Goal: Task Accomplishment & Management: Use online tool/utility

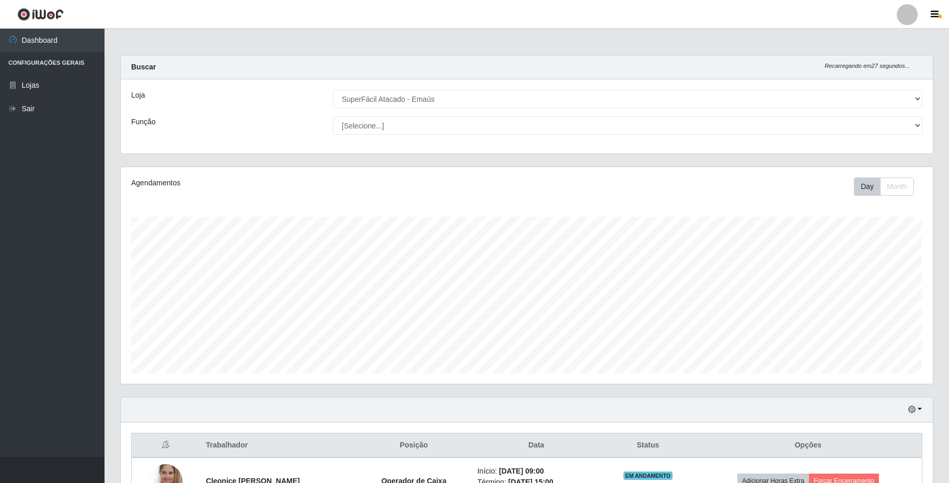
select select "407"
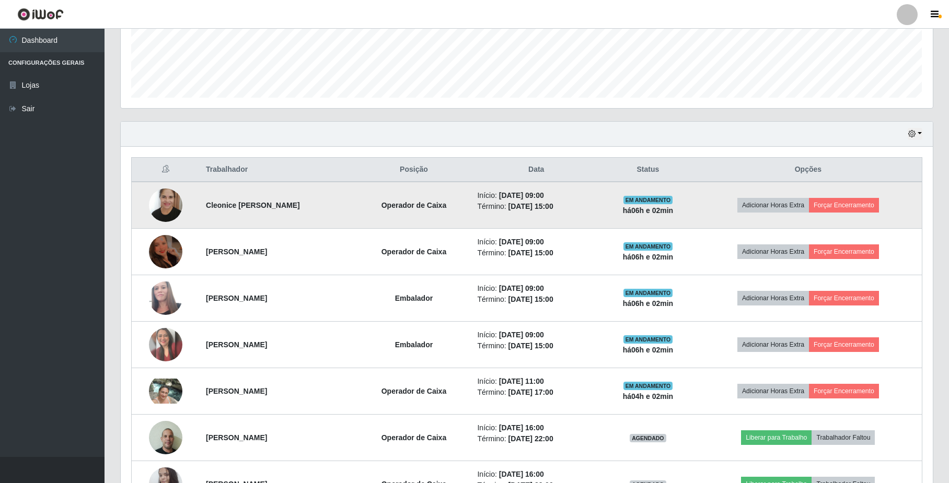
scroll to position [215, 0]
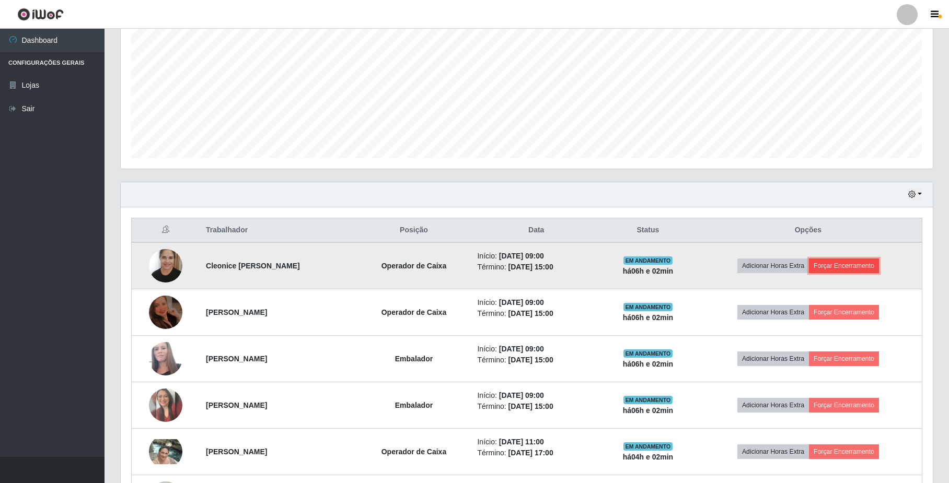
click at [854, 264] on button "Forçar Encerramento" at bounding box center [844, 266] width 70 height 15
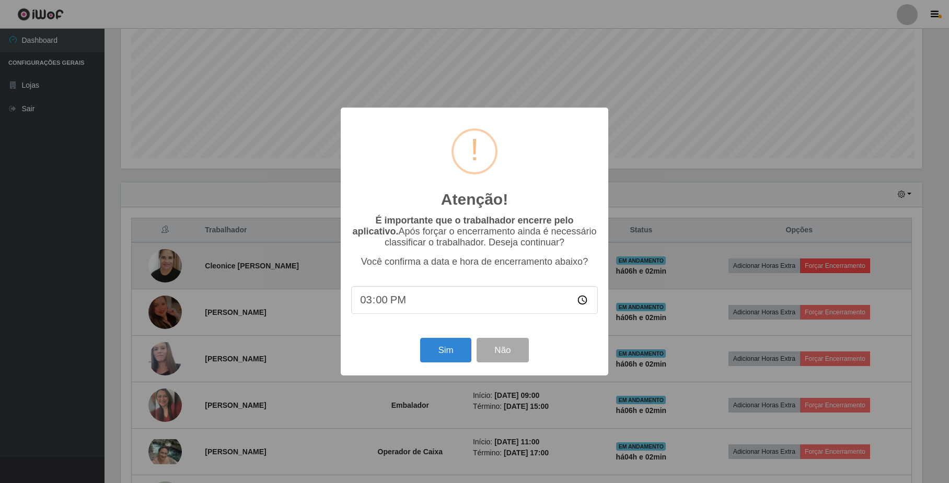
scroll to position [217, 804]
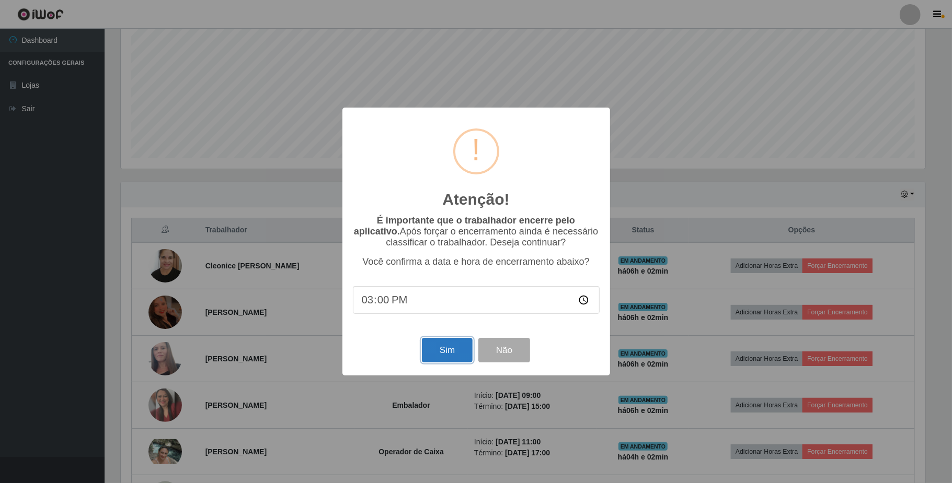
click at [454, 356] on button "Sim" at bounding box center [447, 350] width 51 height 25
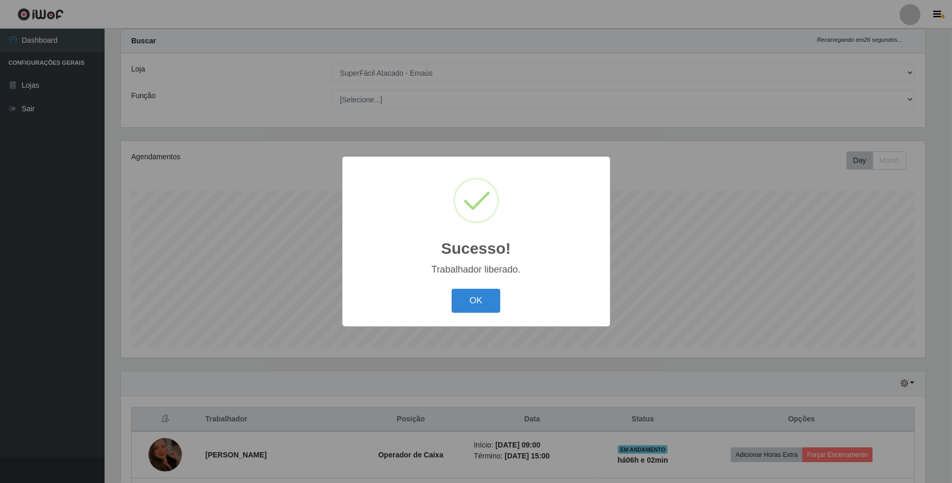
drag, startPoint x: 479, startPoint y: 291, endPoint x: 477, endPoint y: 316, distance: 25.2
click at [478, 301] on button "OK" at bounding box center [475, 301] width 49 height 25
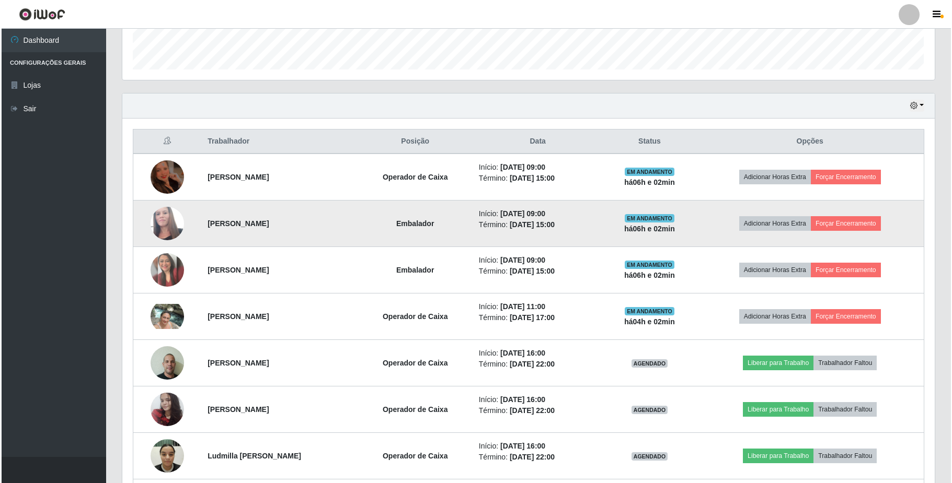
scroll to position [305, 0]
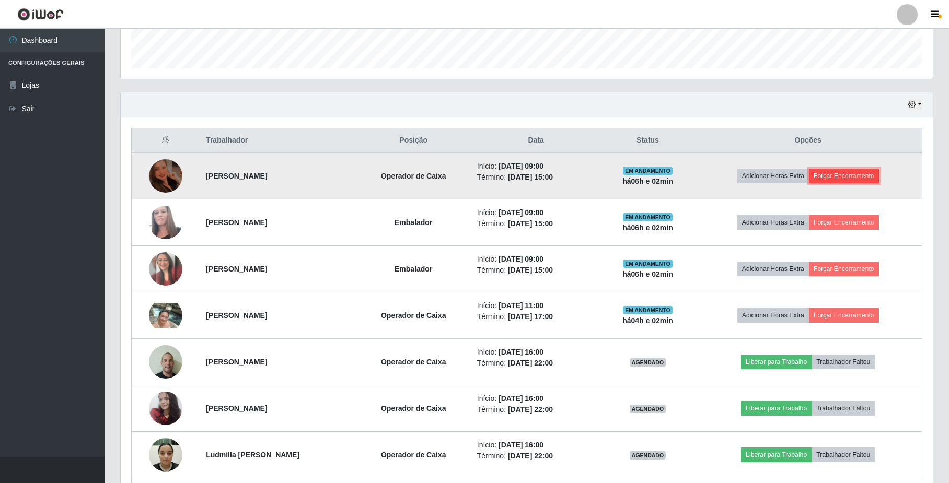
click at [852, 181] on button "Forçar Encerramento" at bounding box center [844, 176] width 70 height 15
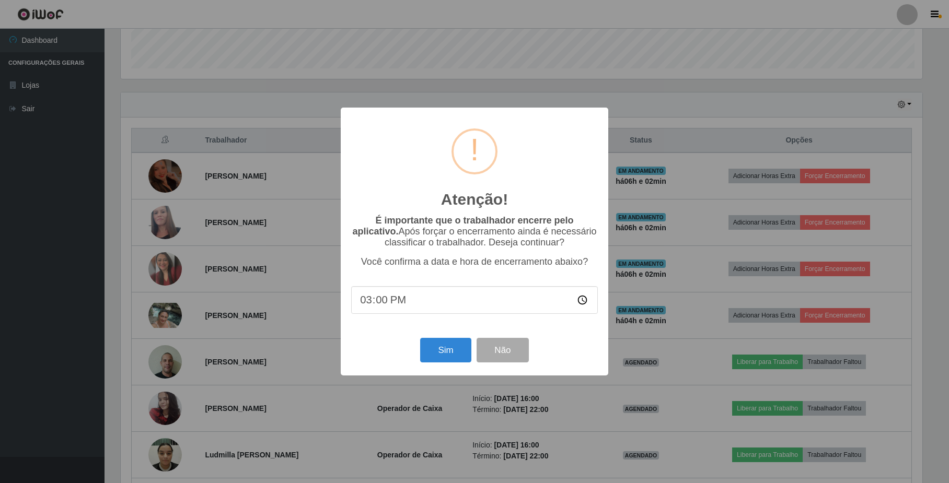
scroll to position [217, 804]
click at [454, 350] on button "Sim" at bounding box center [447, 350] width 51 height 25
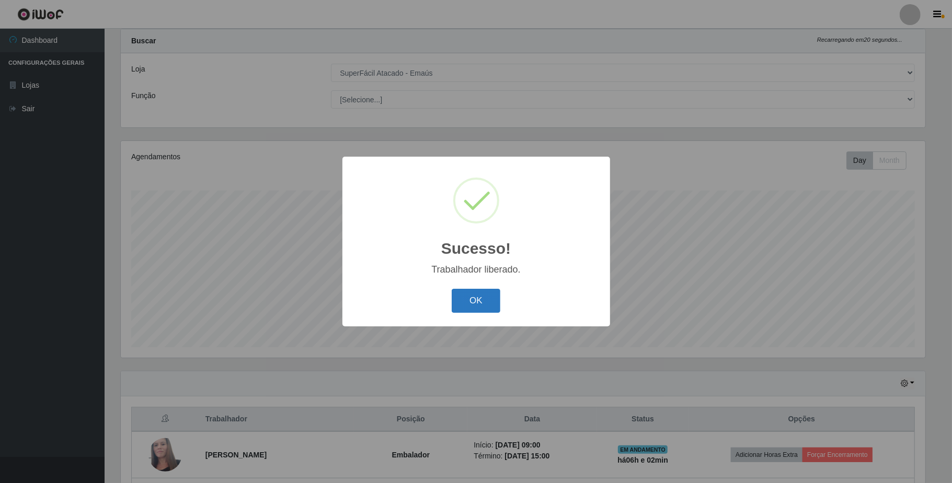
click at [461, 302] on button "OK" at bounding box center [475, 301] width 49 height 25
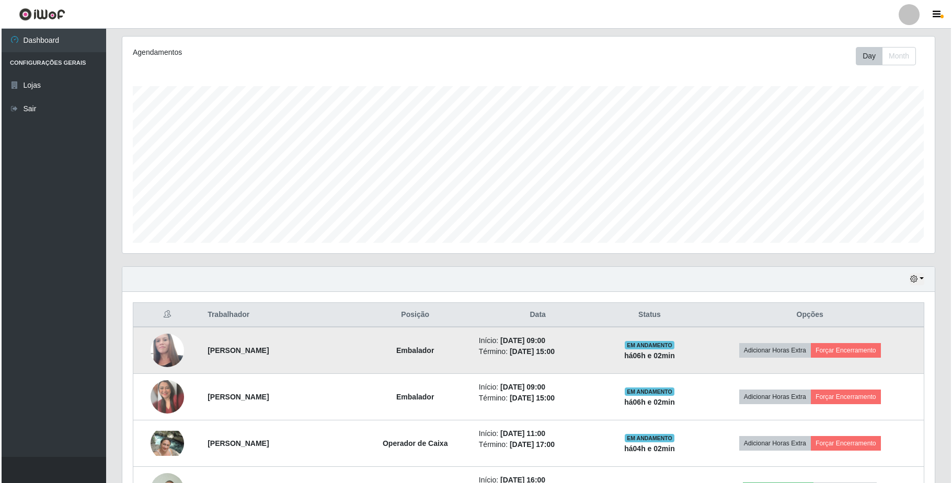
scroll to position [166, 0]
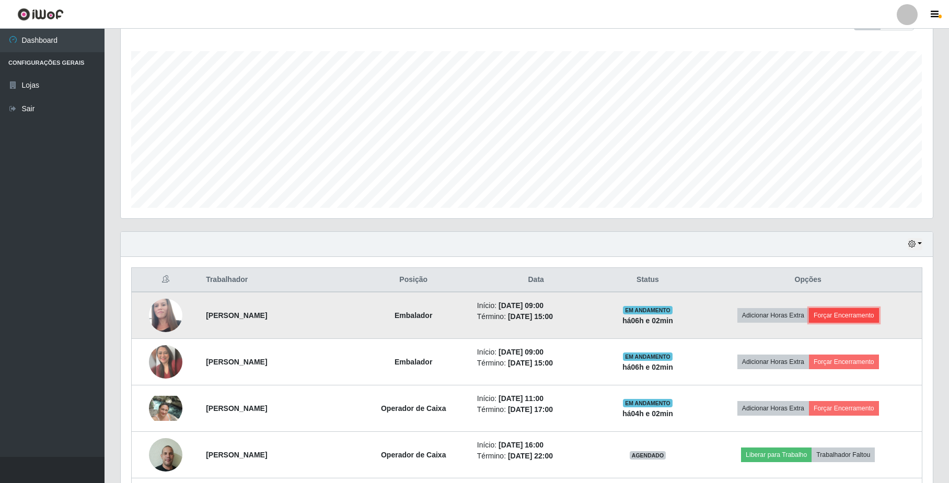
click at [849, 319] on button "Forçar Encerramento" at bounding box center [844, 315] width 70 height 15
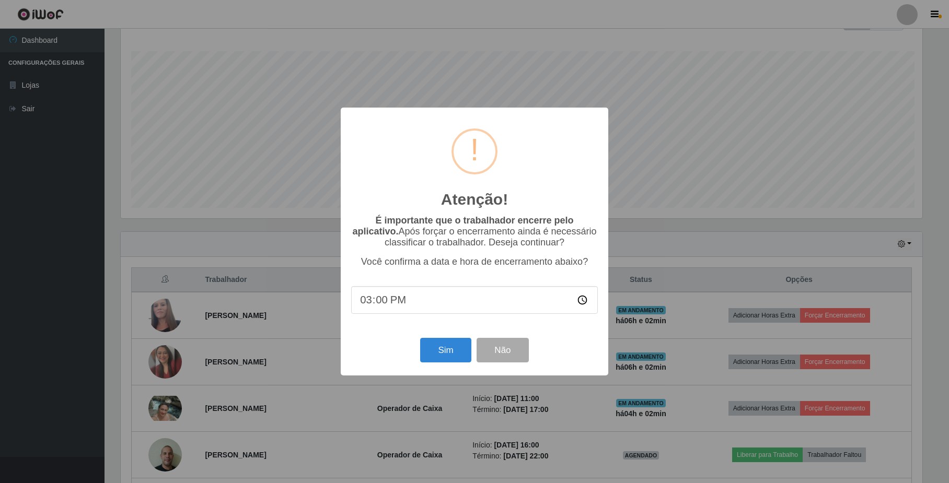
scroll to position [217, 804]
click at [447, 355] on button "Sim" at bounding box center [447, 350] width 51 height 25
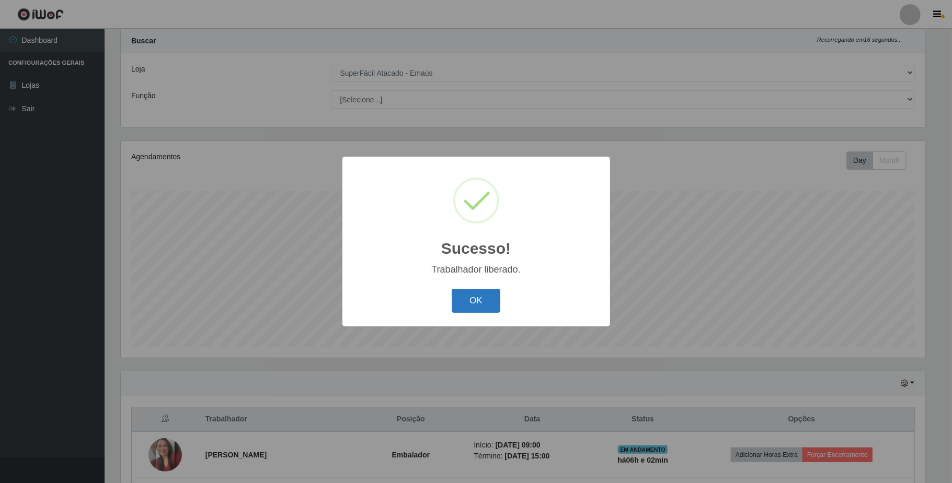
click at [475, 297] on button "OK" at bounding box center [475, 301] width 49 height 25
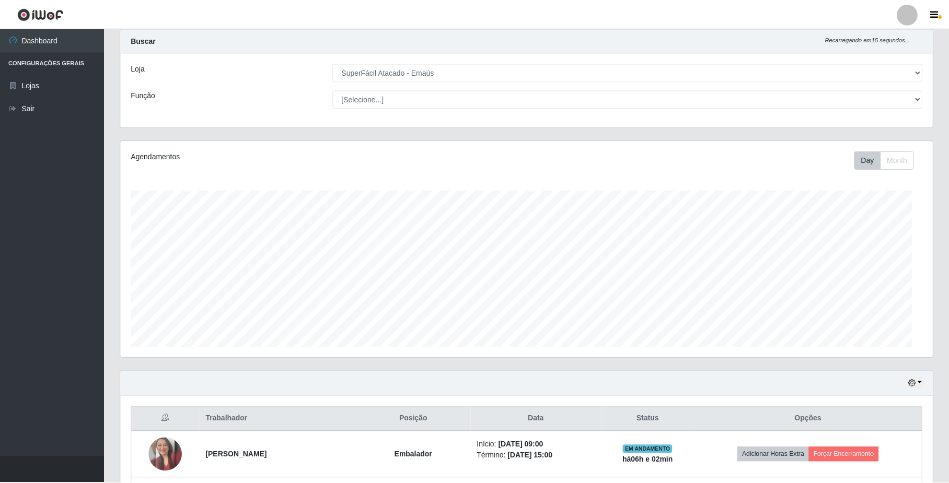
scroll to position [0, 0]
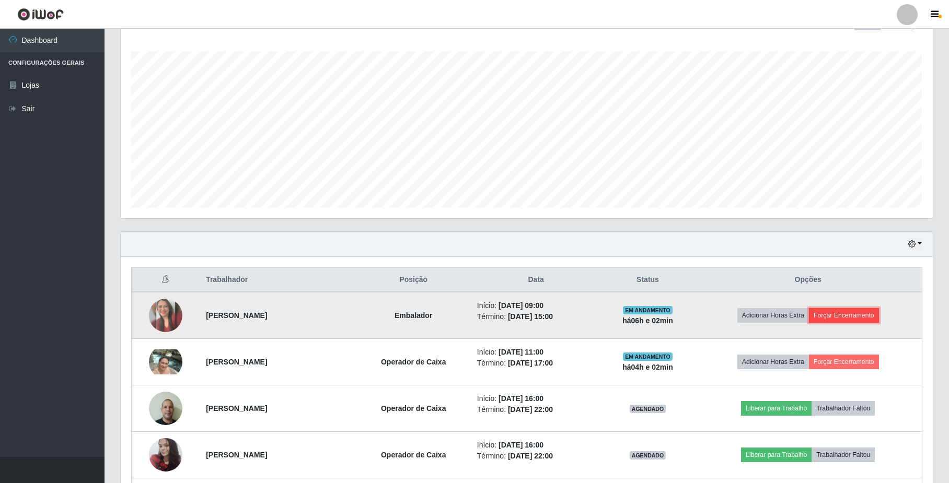
click at [844, 318] on button "Forçar Encerramento" at bounding box center [844, 315] width 70 height 15
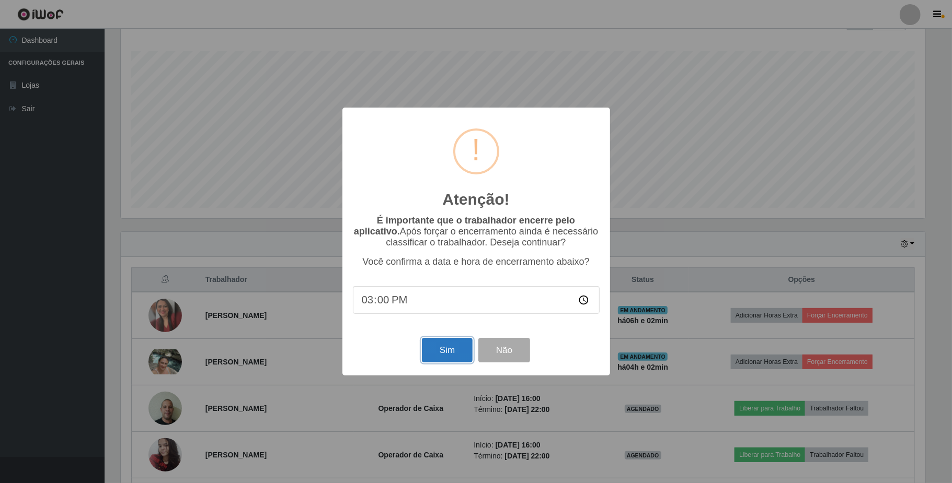
click at [425, 355] on button "Sim" at bounding box center [447, 350] width 51 height 25
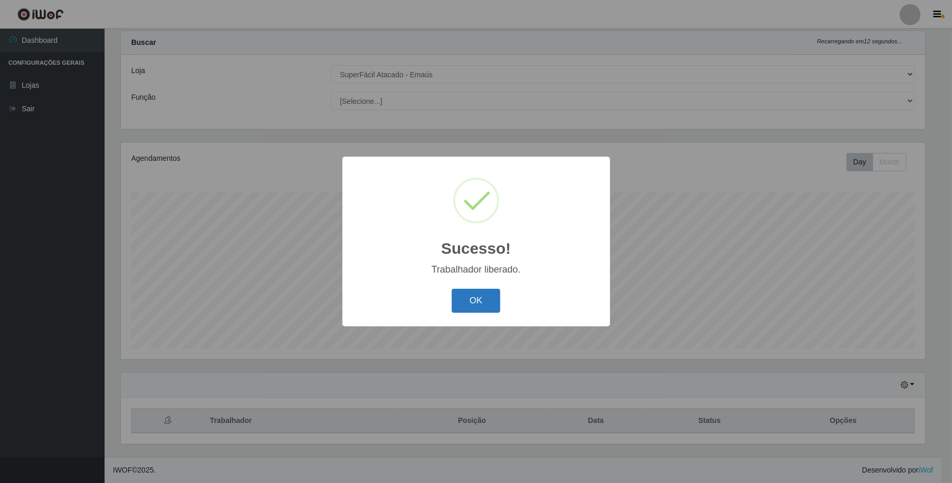
click at [469, 300] on button "OK" at bounding box center [475, 301] width 49 height 25
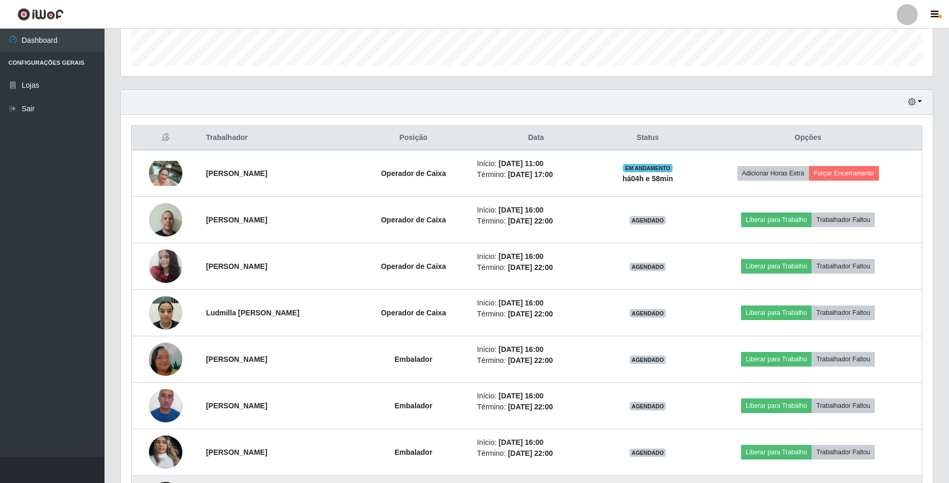
scroll to position [307, 0]
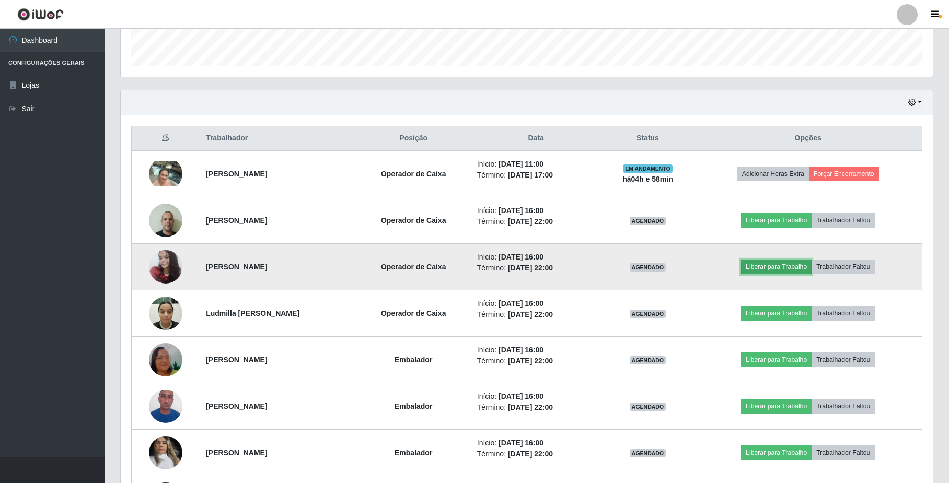
click at [793, 274] on button "Liberar para Trabalho" at bounding box center [776, 267] width 71 height 15
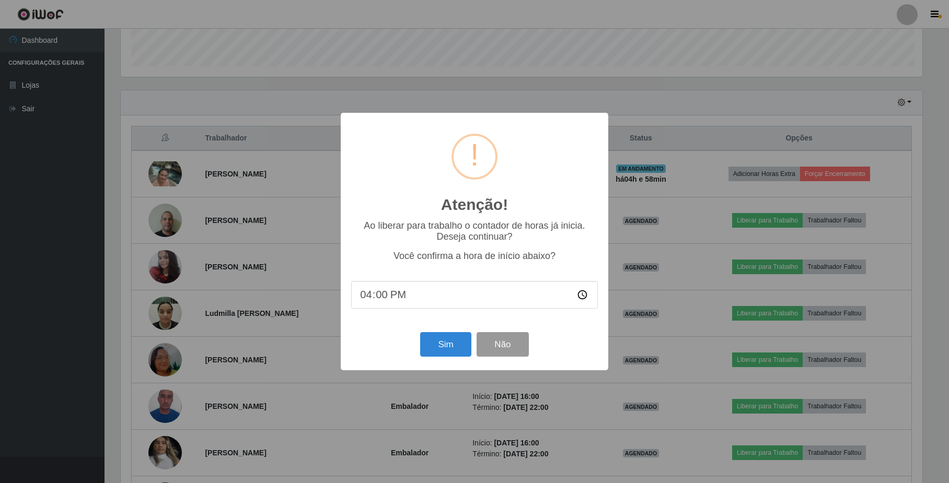
scroll to position [217, 804]
click at [450, 345] on button "Sim" at bounding box center [447, 344] width 51 height 25
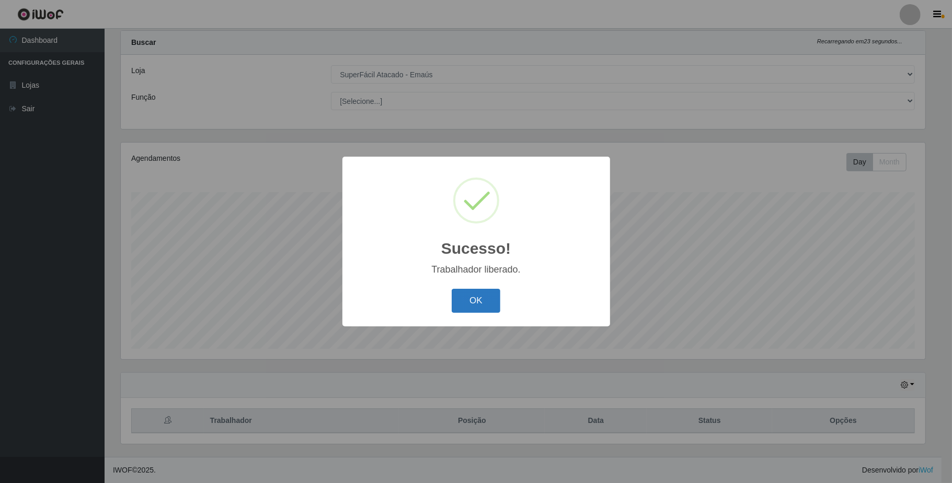
click at [474, 304] on button "OK" at bounding box center [475, 301] width 49 height 25
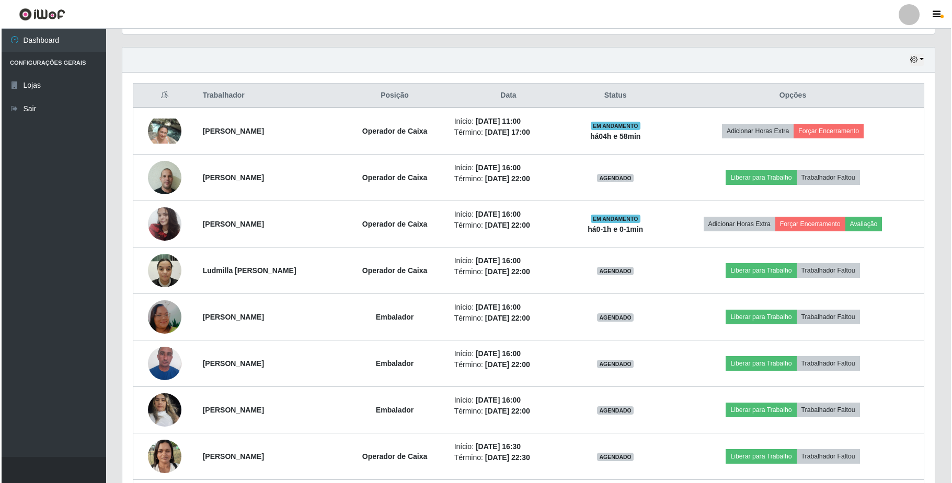
scroll to position [375, 0]
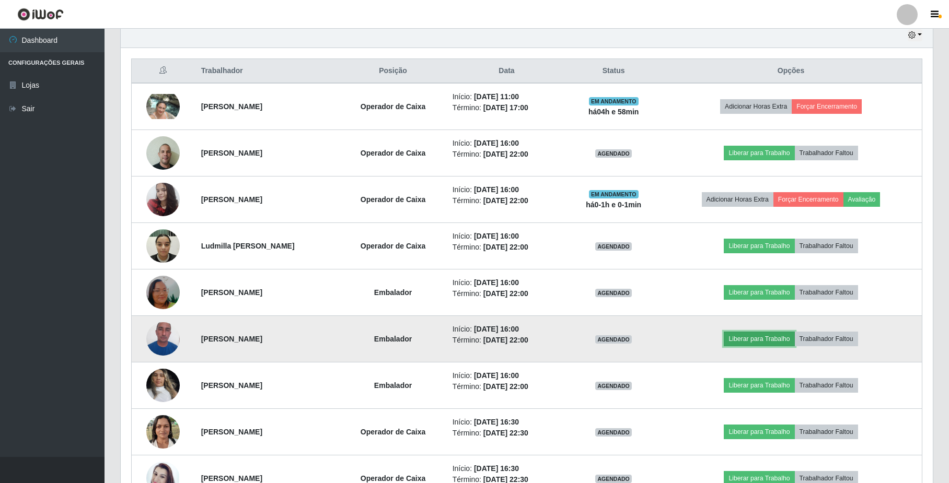
click at [753, 343] on button "Liberar para Trabalho" at bounding box center [759, 339] width 71 height 15
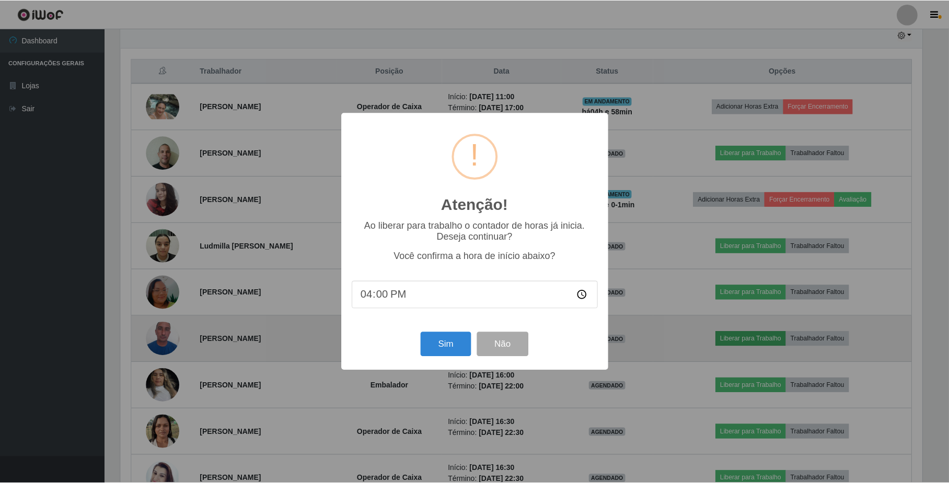
scroll to position [217, 804]
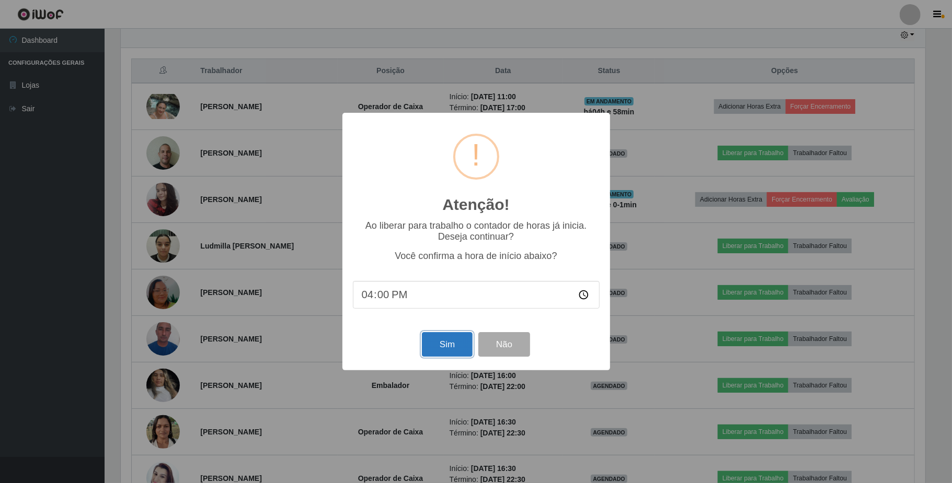
click at [439, 350] on button "Sim" at bounding box center [447, 344] width 51 height 25
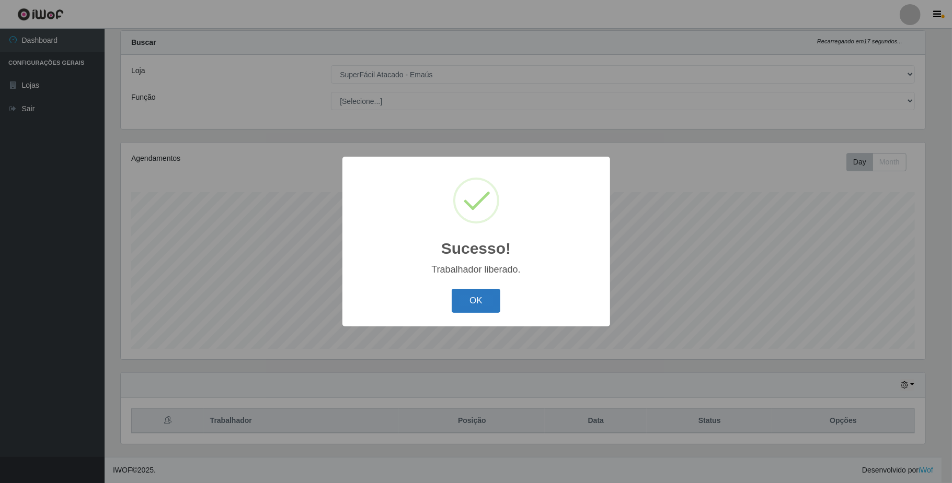
click at [482, 293] on button "OK" at bounding box center [475, 301] width 49 height 25
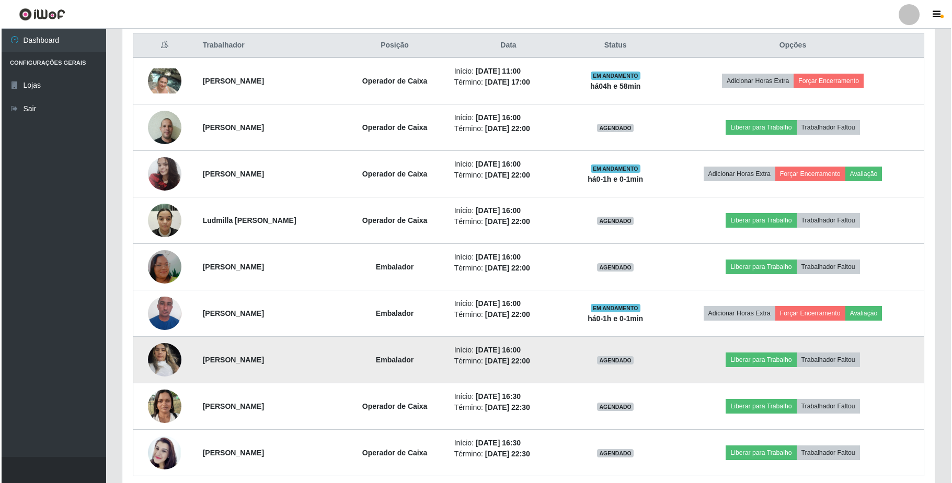
scroll to position [377, 0]
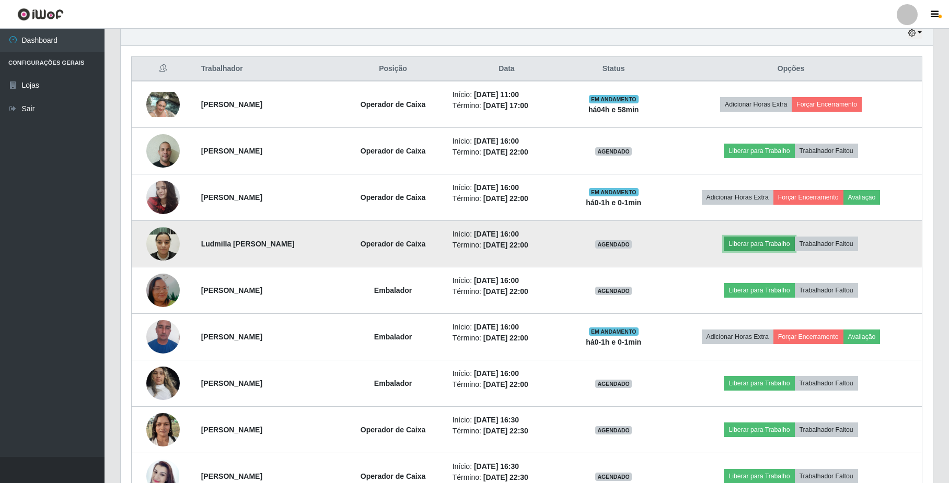
click at [761, 250] on button "Liberar para Trabalho" at bounding box center [759, 244] width 71 height 15
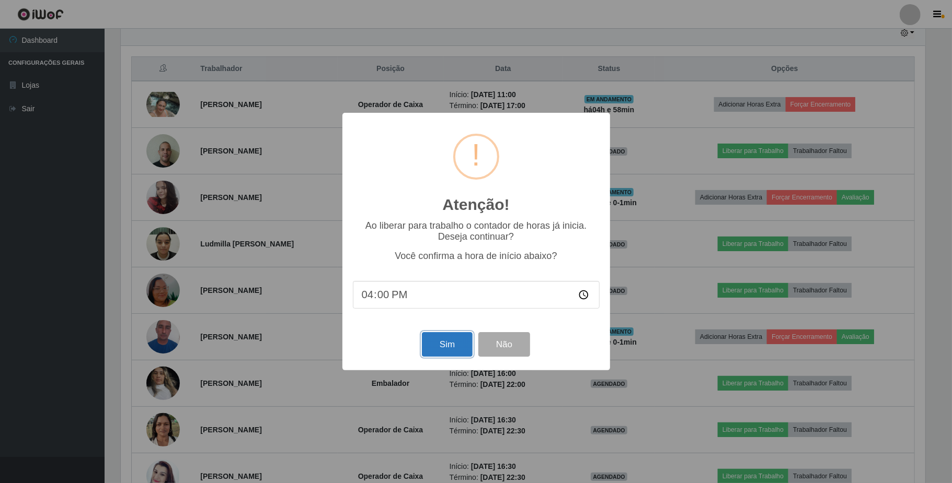
click at [430, 347] on button "Sim" at bounding box center [447, 344] width 51 height 25
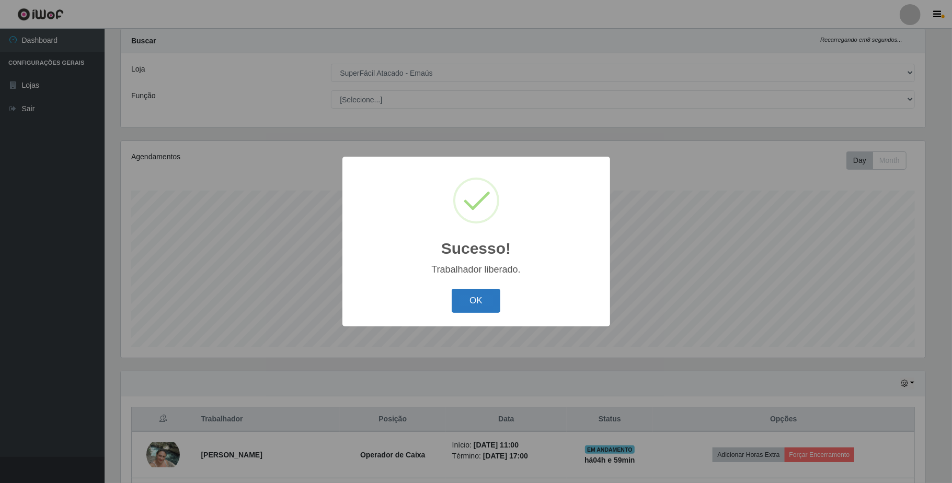
click at [471, 297] on button "OK" at bounding box center [475, 301] width 49 height 25
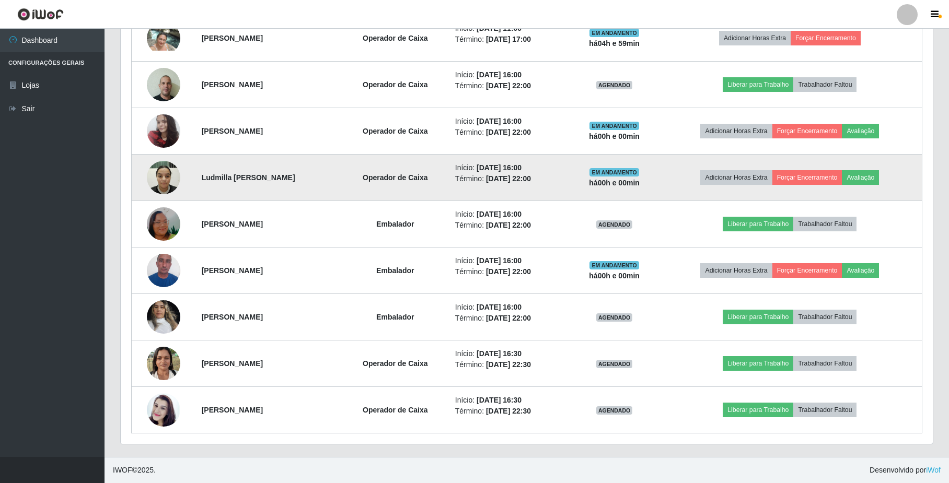
scroll to position [446, 0]
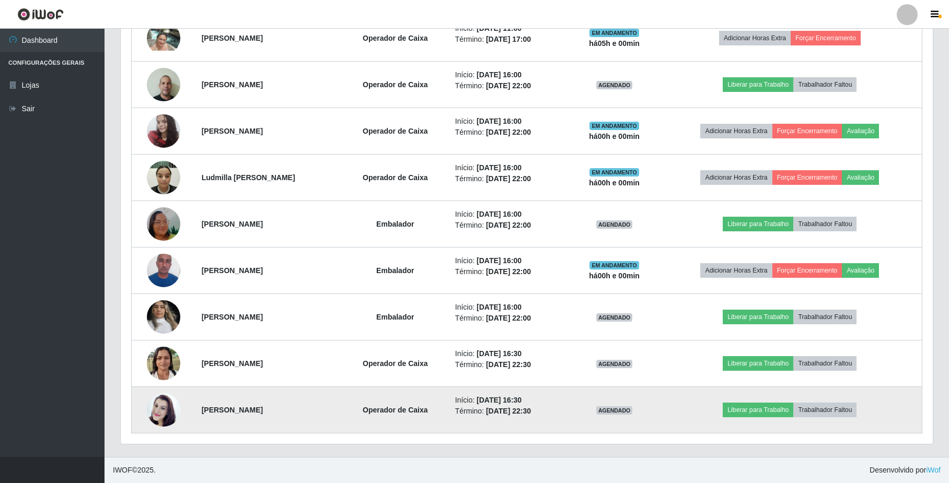
click at [161, 414] on img at bounding box center [163, 410] width 33 height 60
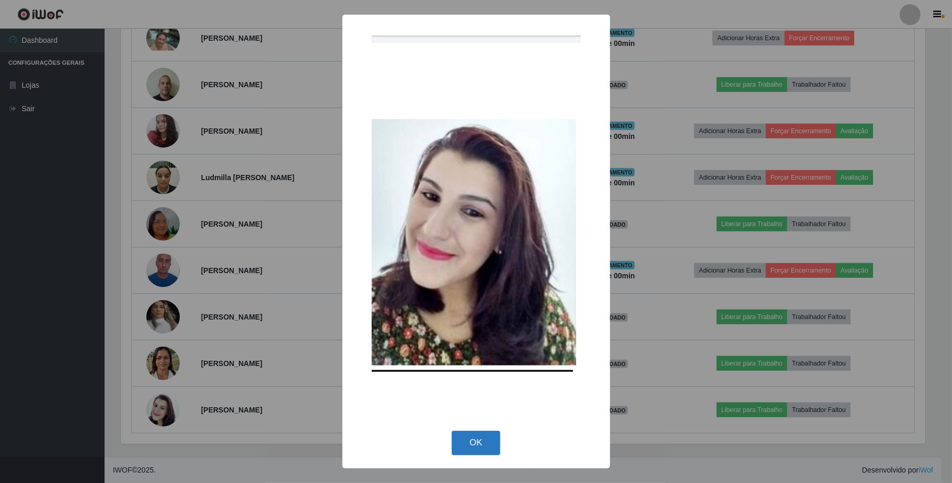
click at [469, 438] on button "OK" at bounding box center [475, 443] width 49 height 25
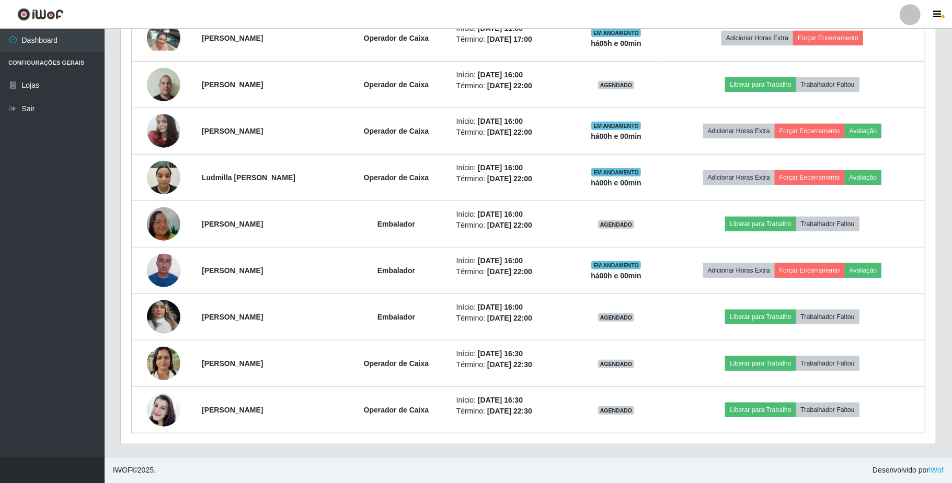
scroll to position [217, 812]
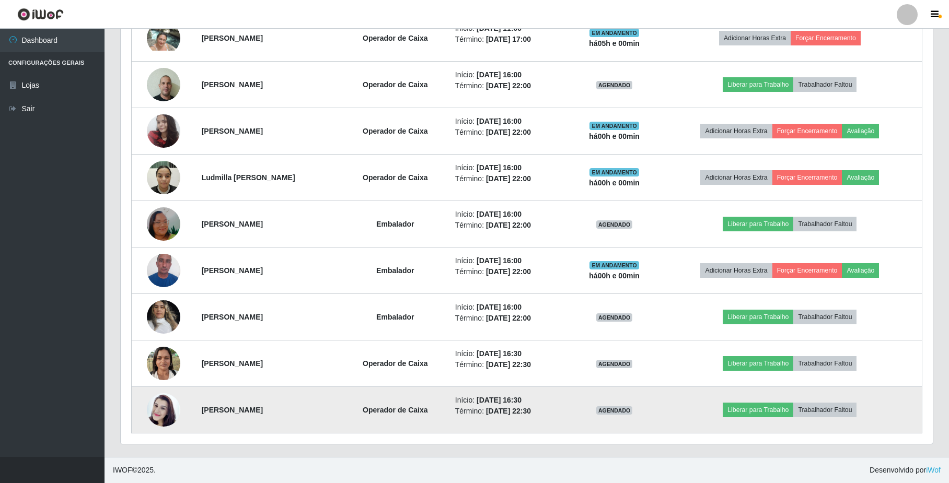
click at [152, 405] on img at bounding box center [163, 410] width 33 height 60
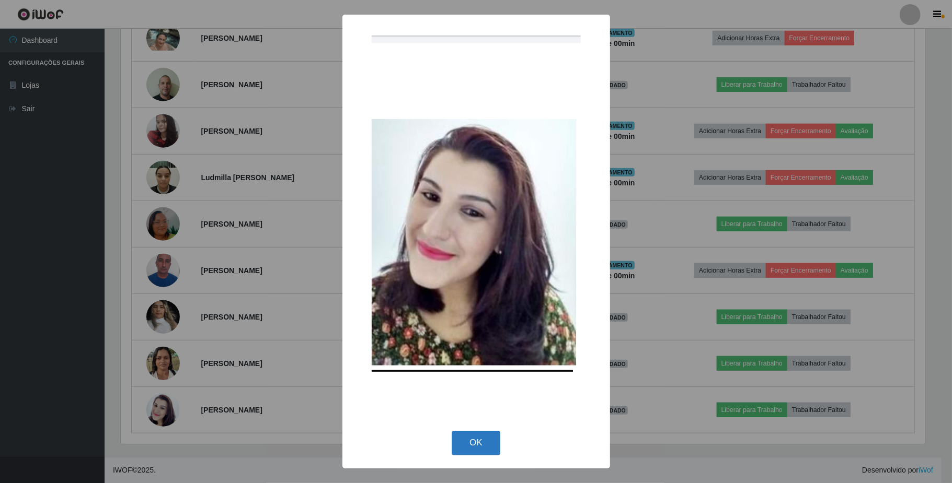
click at [477, 440] on button "OK" at bounding box center [475, 443] width 49 height 25
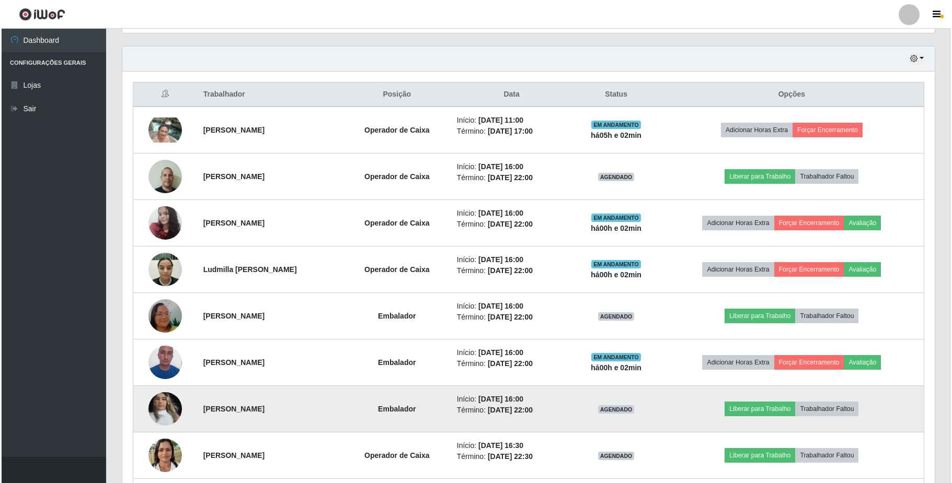
scroll to position [307, 0]
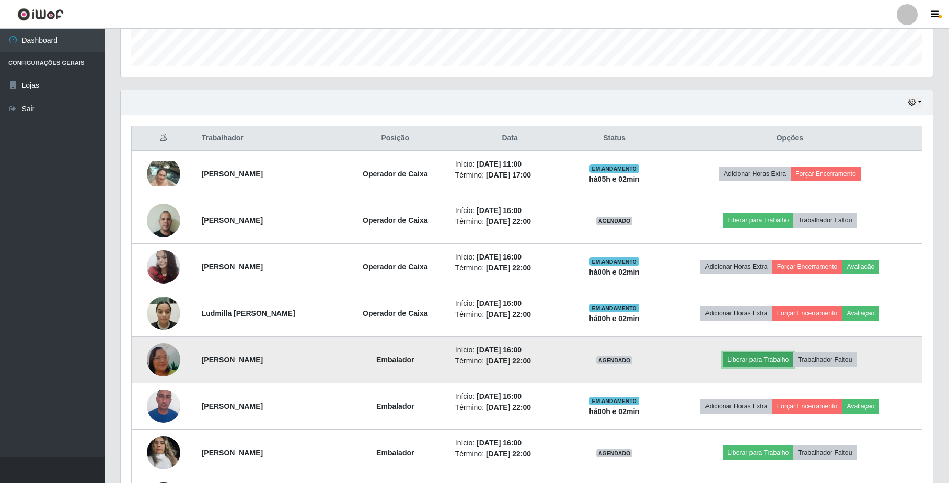
click at [757, 364] on button "Liberar para Trabalho" at bounding box center [758, 360] width 71 height 15
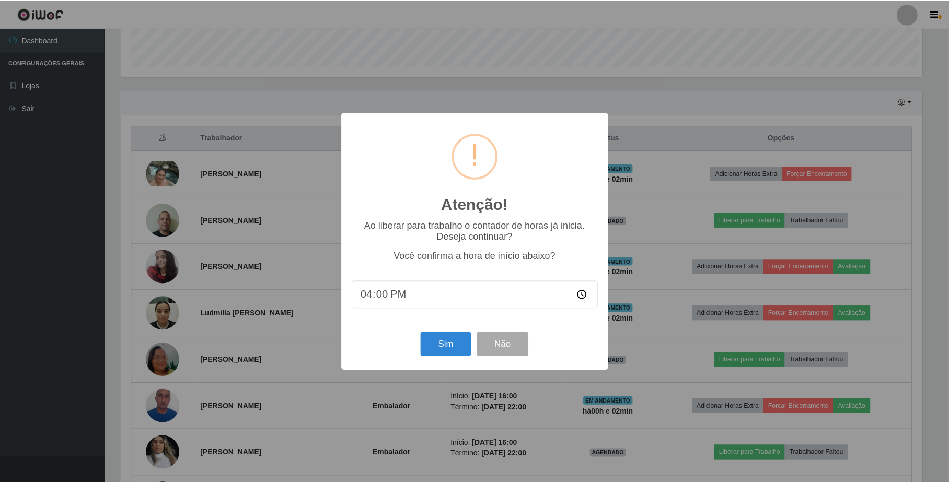
scroll to position [217, 804]
click at [441, 343] on button "Sim" at bounding box center [447, 344] width 51 height 25
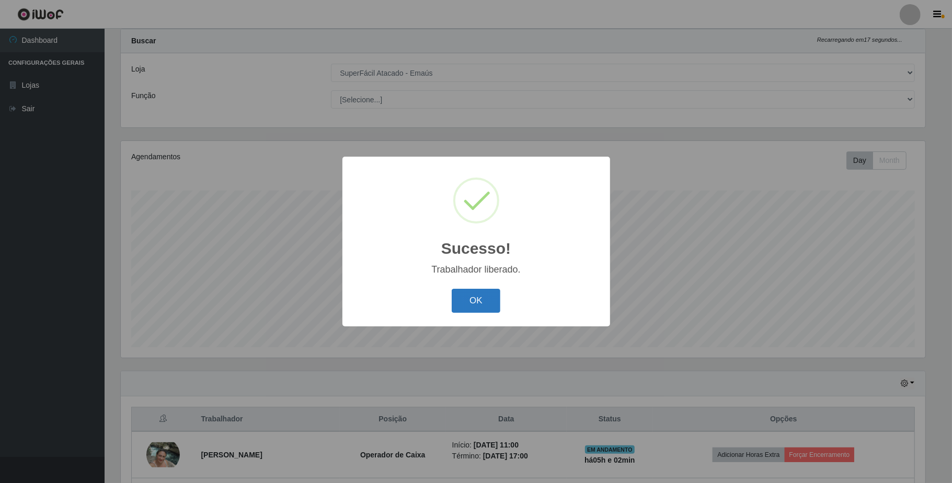
click at [471, 296] on button "OK" at bounding box center [475, 301] width 49 height 25
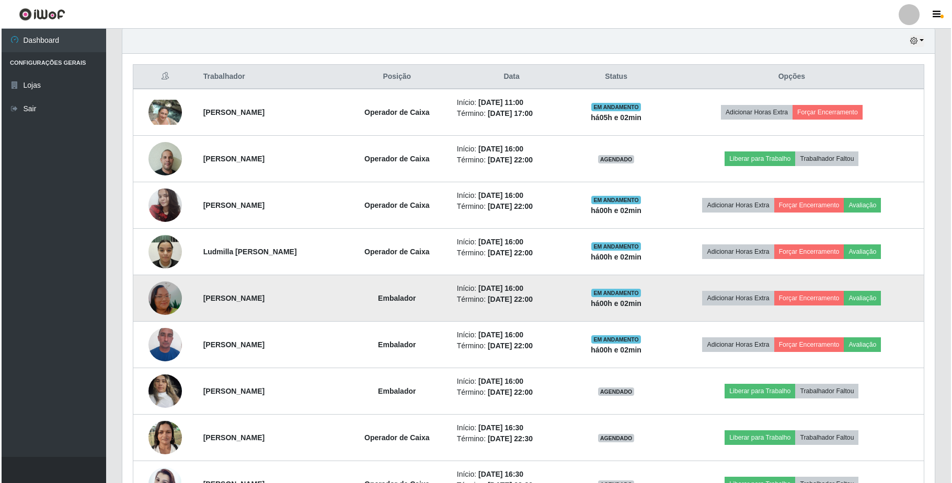
scroll to position [375, 0]
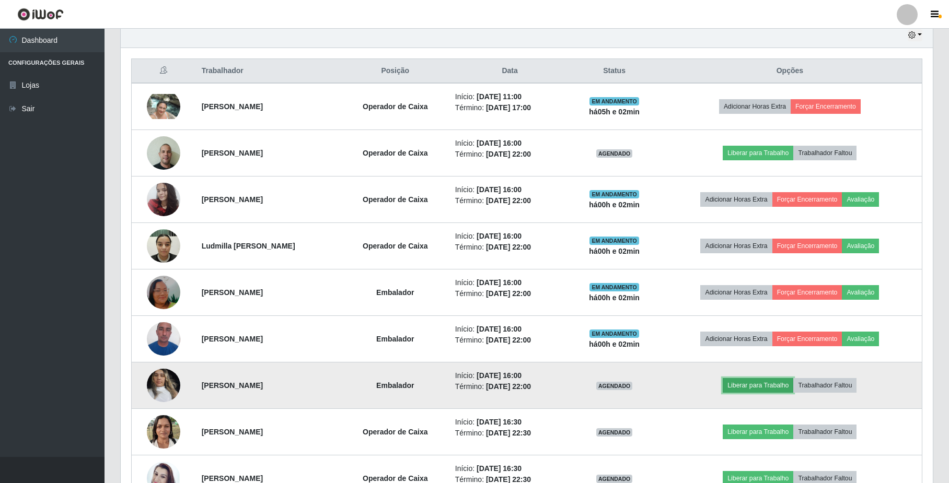
click at [758, 389] on button "Liberar para Trabalho" at bounding box center [758, 385] width 71 height 15
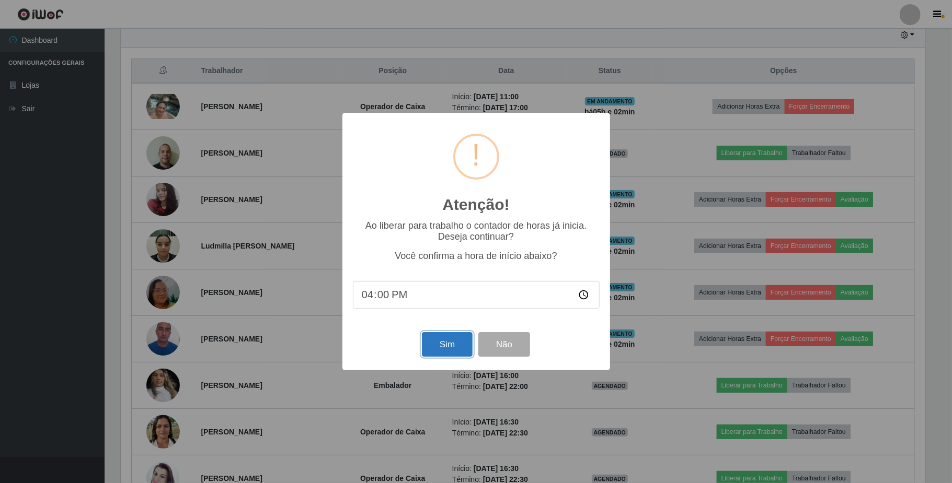
click at [431, 345] on button "Sim" at bounding box center [447, 344] width 51 height 25
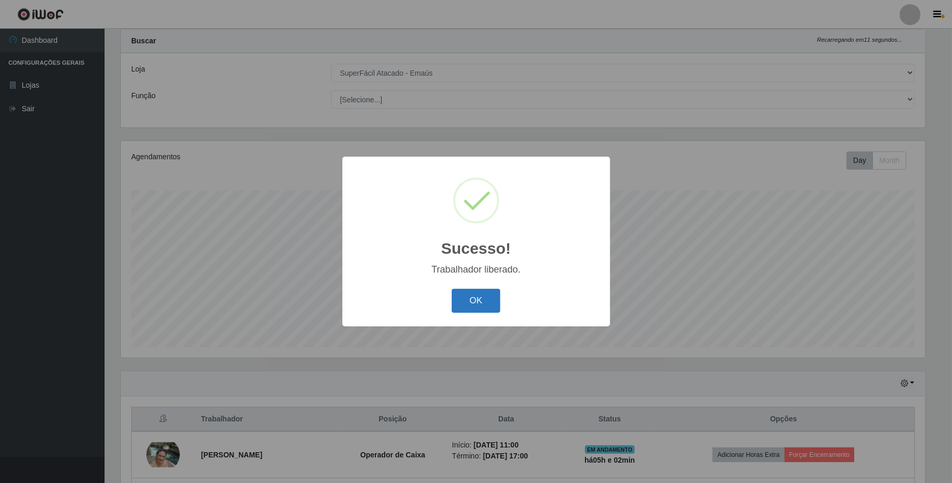
click at [467, 297] on button "OK" at bounding box center [475, 301] width 49 height 25
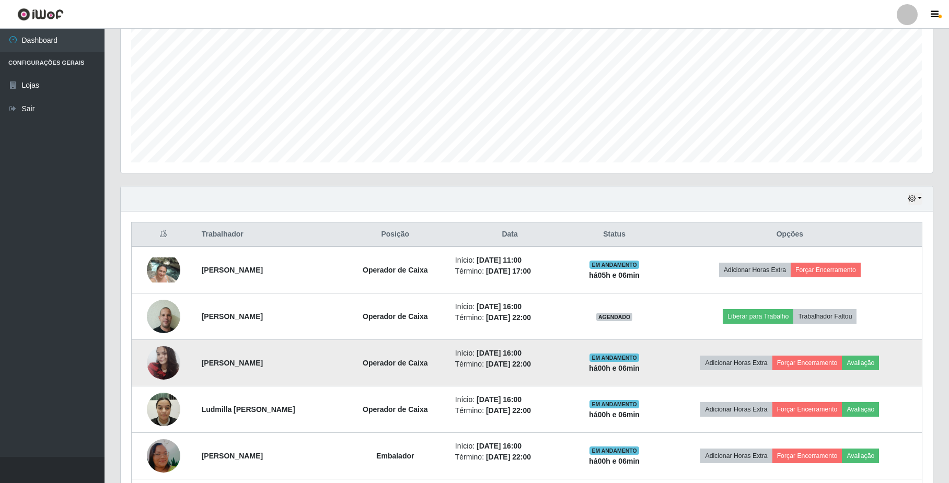
scroll to position [235, 0]
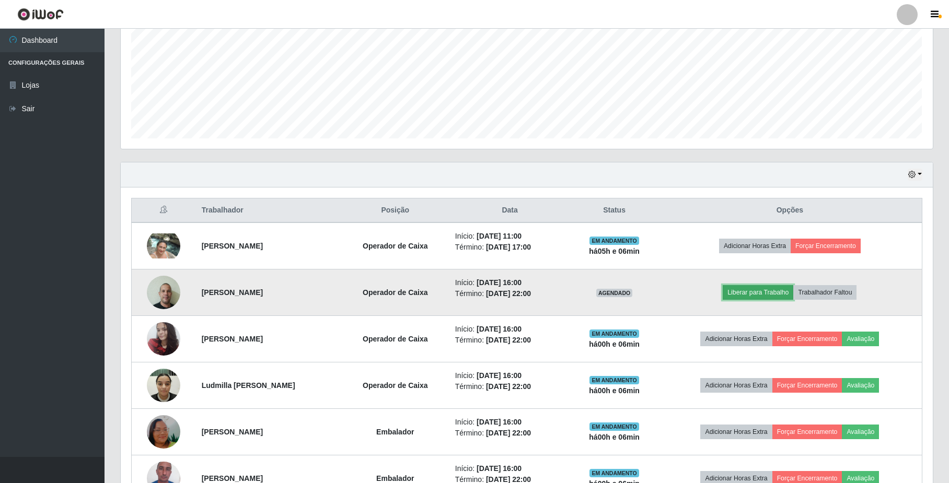
click at [751, 297] on button "Liberar para Trabalho" at bounding box center [758, 292] width 71 height 15
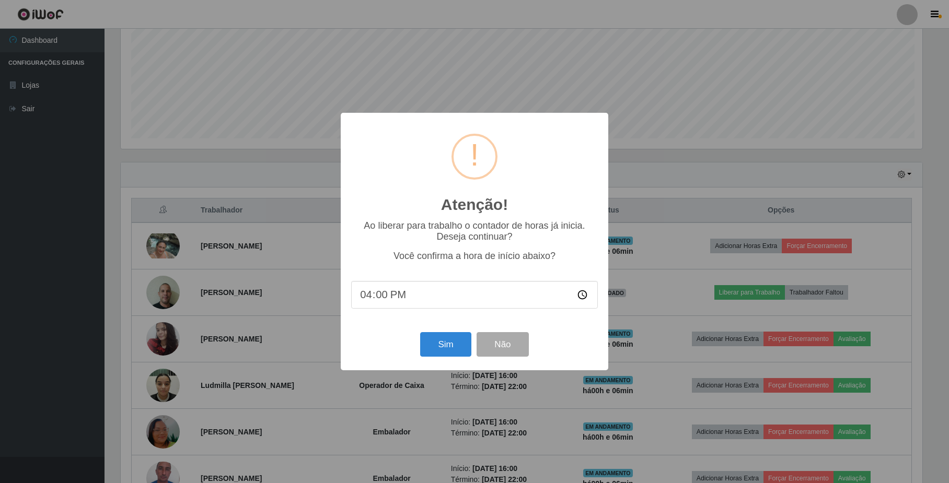
scroll to position [217, 804]
click at [456, 347] on button "Sim" at bounding box center [447, 344] width 51 height 25
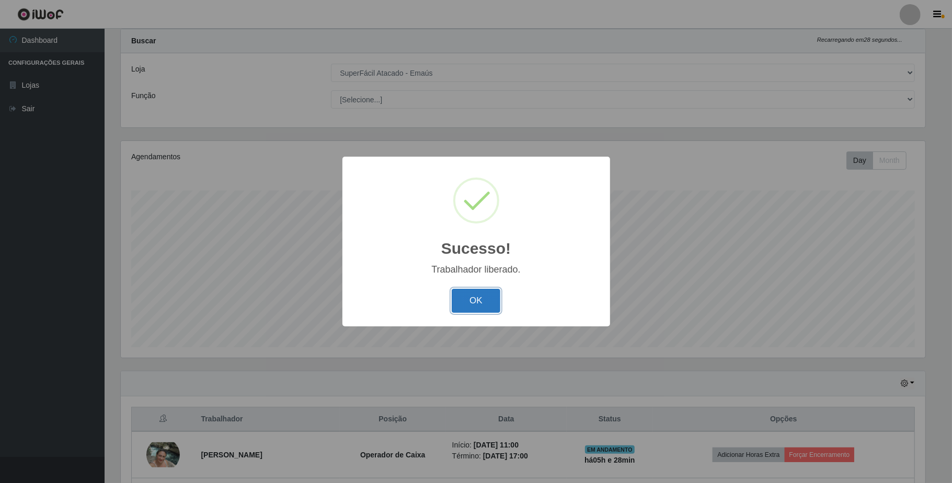
click at [455, 307] on button "OK" at bounding box center [475, 301] width 49 height 25
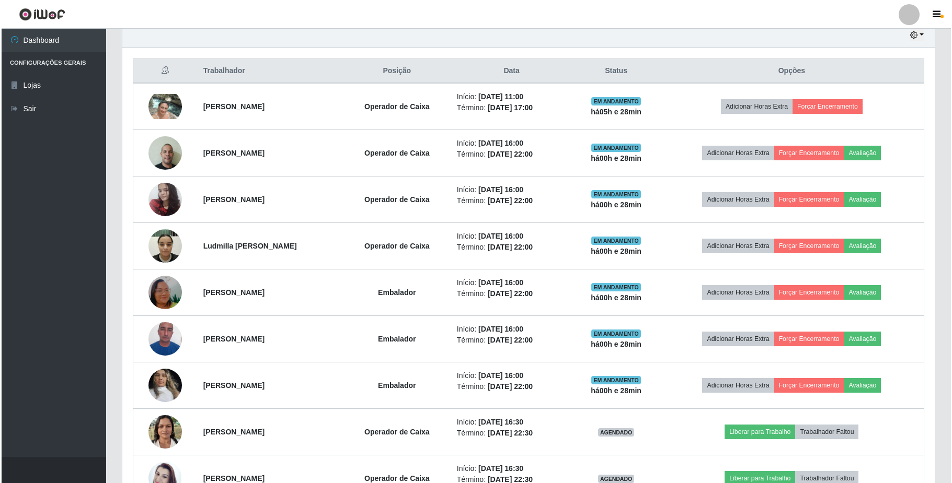
scroll to position [444, 0]
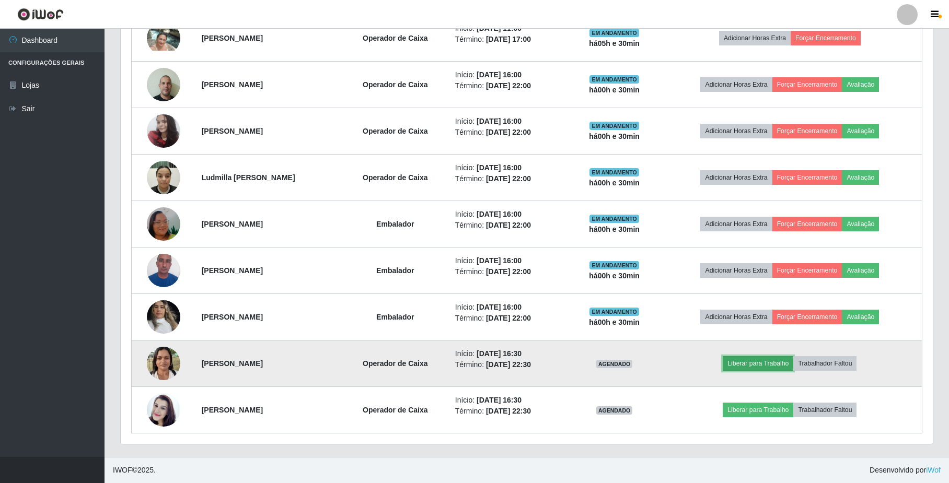
click at [745, 363] on button "Liberar para Trabalho" at bounding box center [758, 363] width 71 height 15
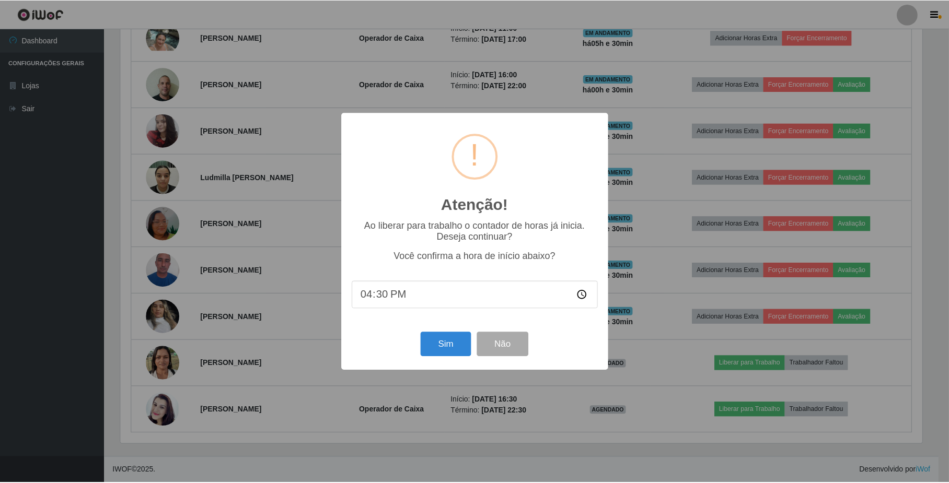
scroll to position [217, 804]
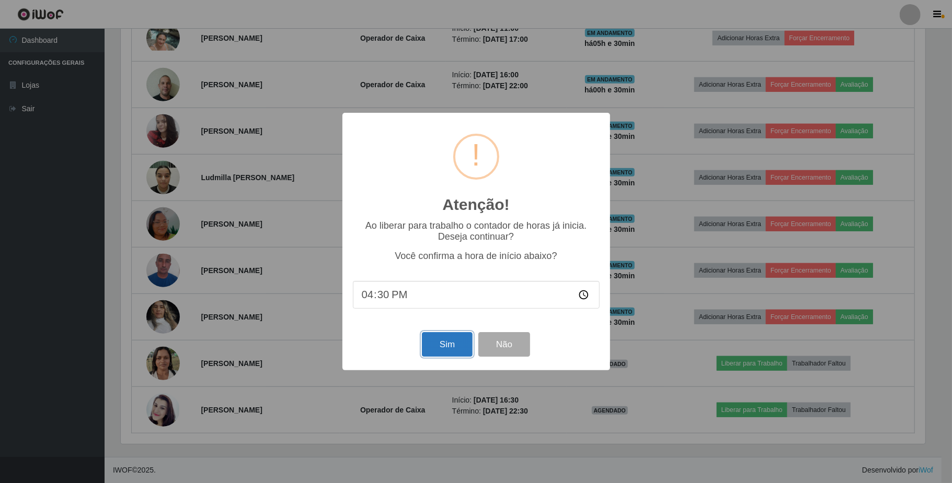
click at [459, 343] on button "Sim" at bounding box center [447, 344] width 51 height 25
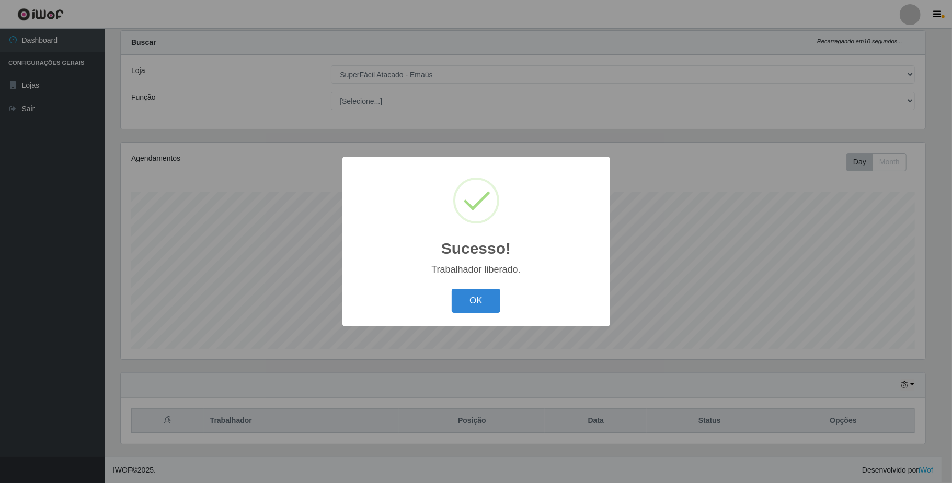
click at [452, 285] on div "Sucesso! × Trabalhador liberado. OK Cancel" at bounding box center [476, 241] width 268 height 169
drag, startPoint x: 457, startPoint y: 287, endPoint x: 464, endPoint y: 293, distance: 9.3
click at [459, 289] on div "OK Cancel" at bounding box center [476, 301] width 247 height 30
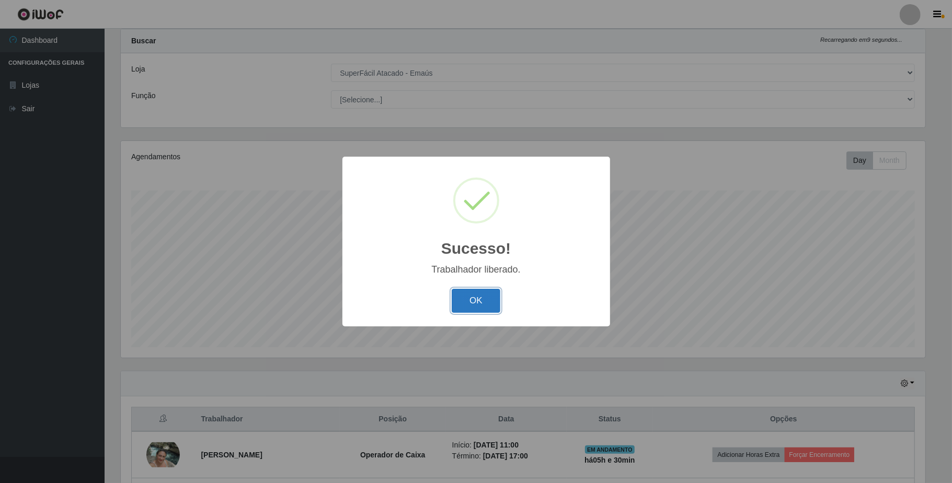
click at [467, 294] on button "OK" at bounding box center [475, 301] width 49 height 25
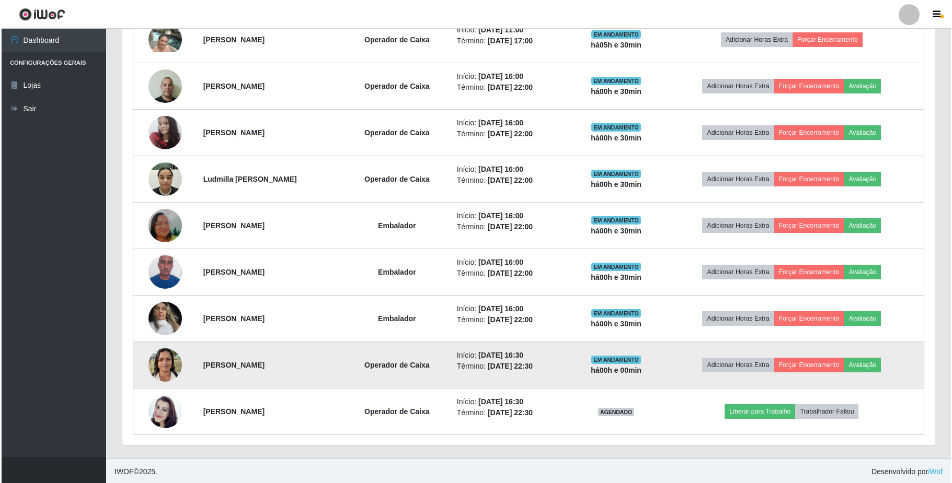
scroll to position [446, 0]
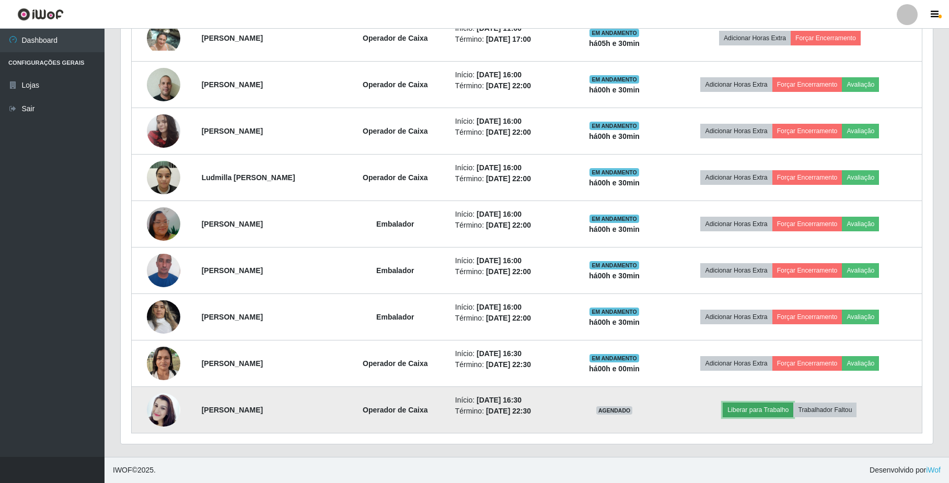
click at [762, 416] on button "Liberar para Trabalho" at bounding box center [758, 410] width 71 height 15
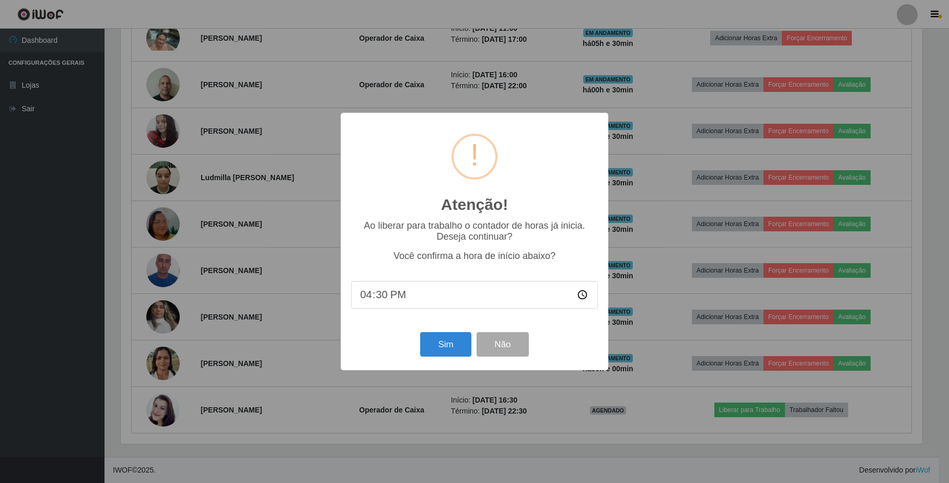
scroll to position [217, 804]
click at [442, 345] on button "Sim" at bounding box center [447, 344] width 51 height 25
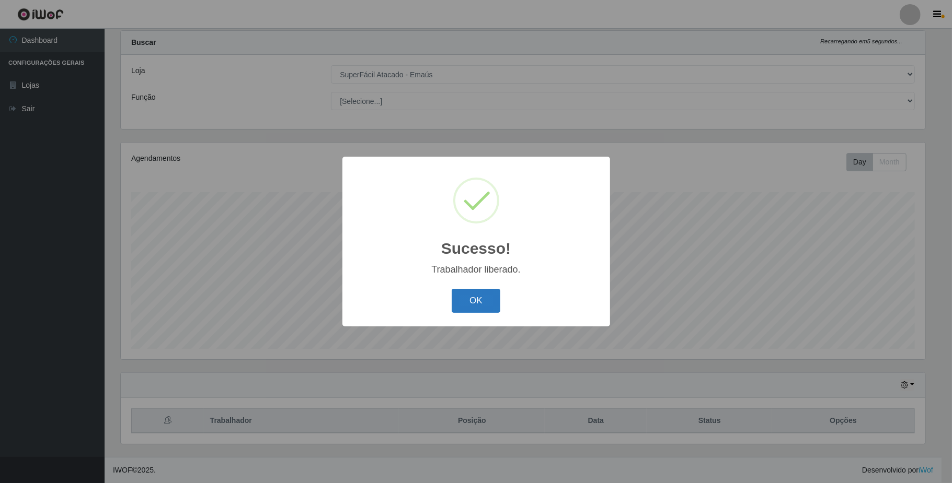
click at [470, 289] on button "OK" at bounding box center [475, 301] width 49 height 25
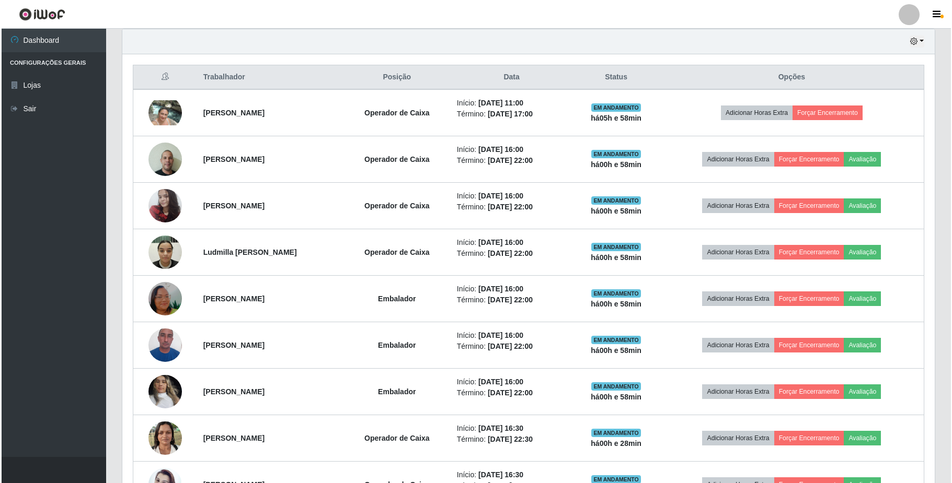
scroll to position [375, 0]
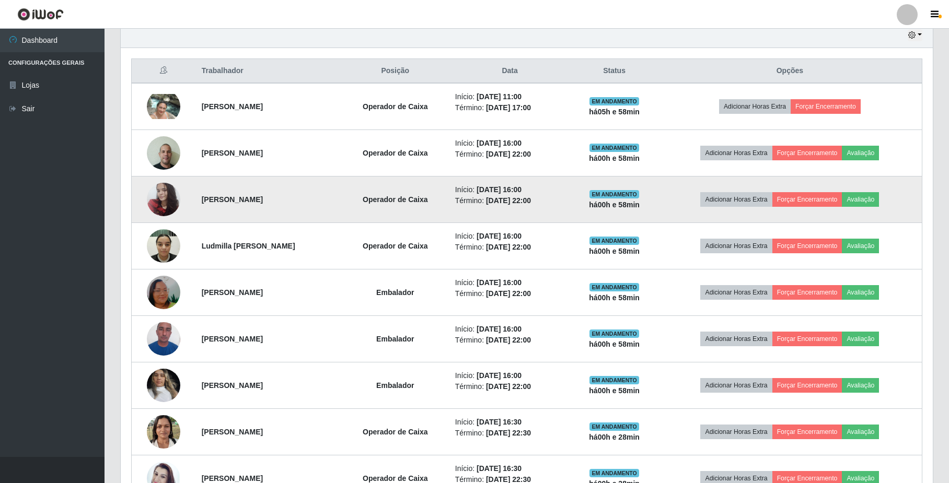
click at [157, 204] on img at bounding box center [163, 199] width 33 height 44
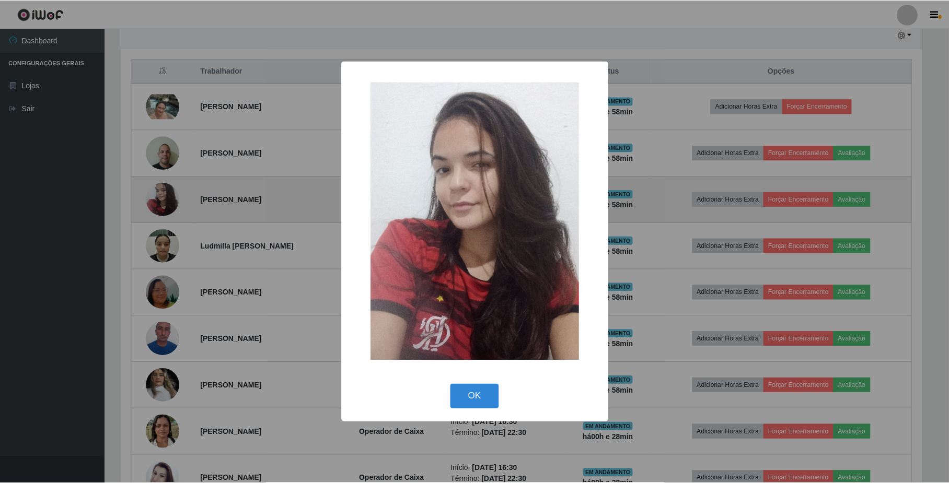
scroll to position [217, 804]
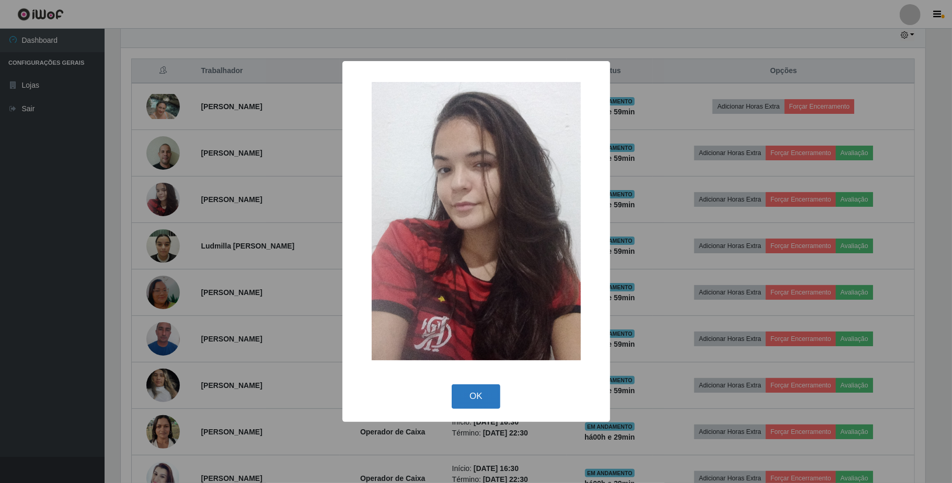
click at [469, 393] on button "OK" at bounding box center [475, 397] width 49 height 25
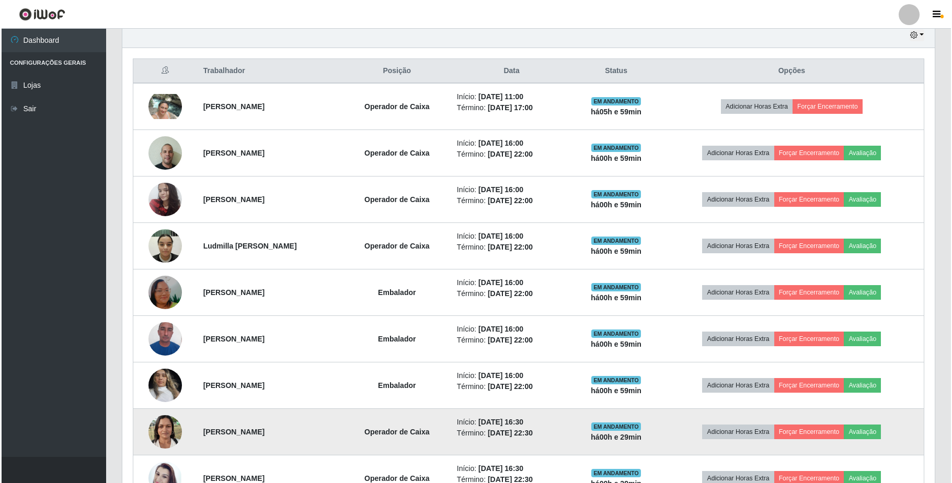
scroll to position [166, 0]
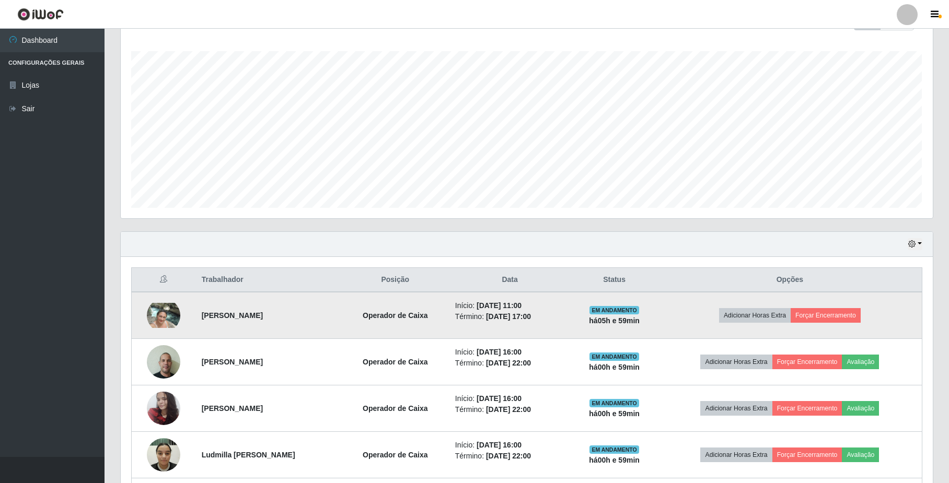
click at [157, 320] on img at bounding box center [163, 315] width 33 height 25
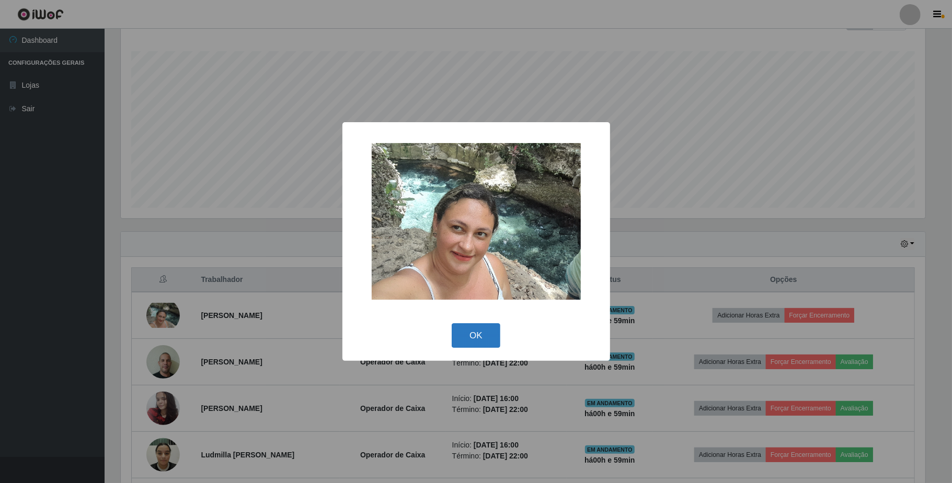
click at [484, 327] on button "OK" at bounding box center [475, 335] width 49 height 25
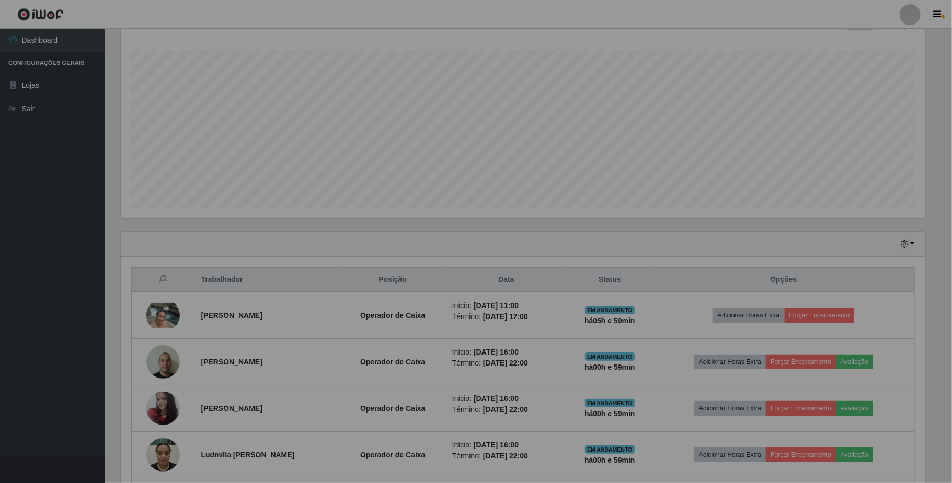
scroll to position [217, 812]
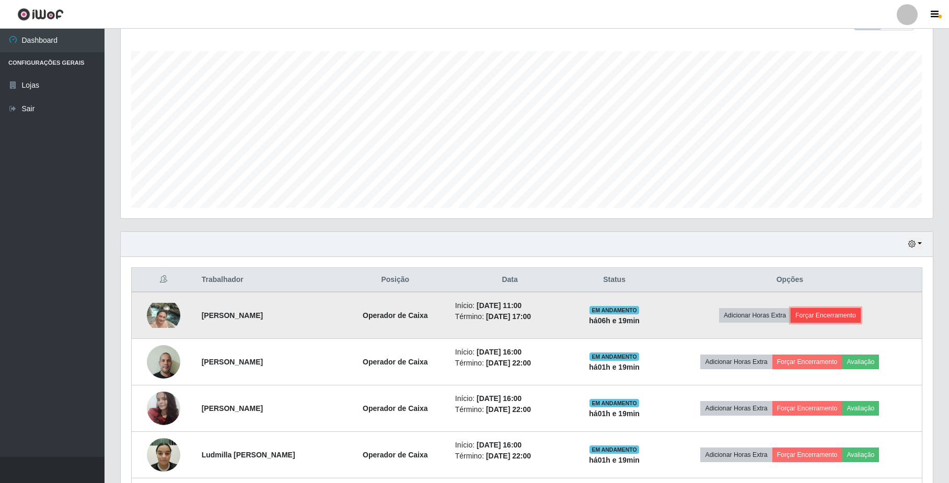
click at [834, 319] on button "Forçar Encerramento" at bounding box center [826, 315] width 70 height 15
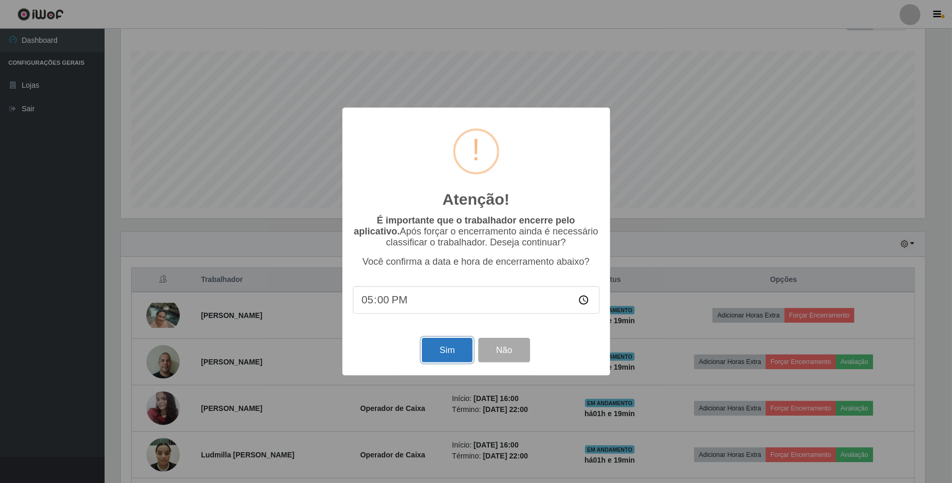
click at [434, 357] on button "Sim" at bounding box center [447, 350] width 51 height 25
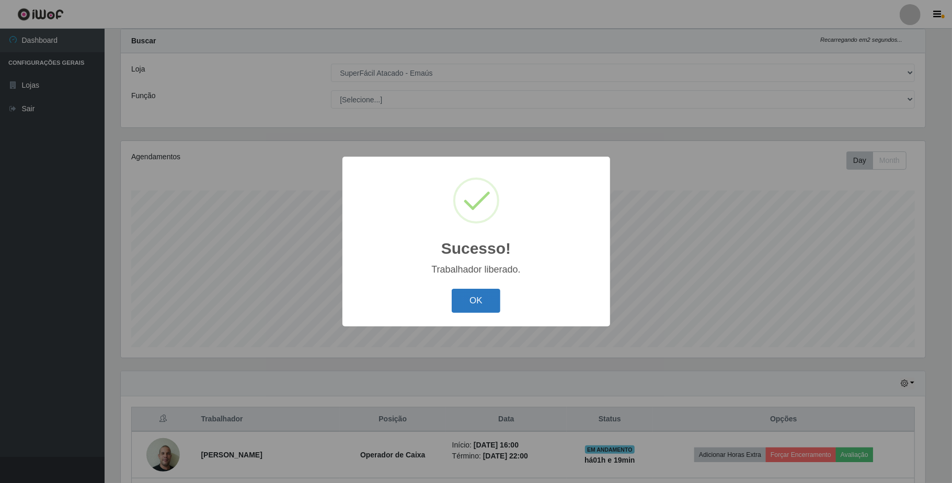
click at [485, 309] on button "OK" at bounding box center [475, 301] width 49 height 25
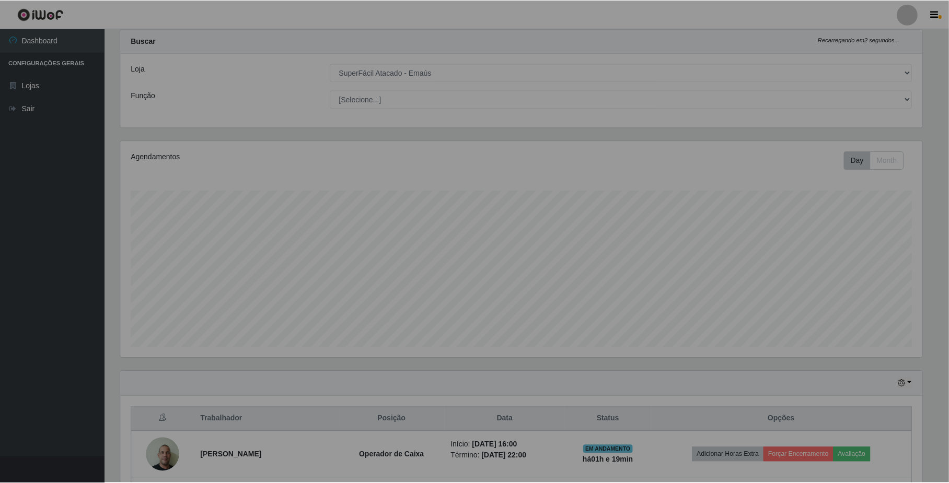
scroll to position [217, 812]
